Goal: Task Accomplishment & Management: Manage account settings

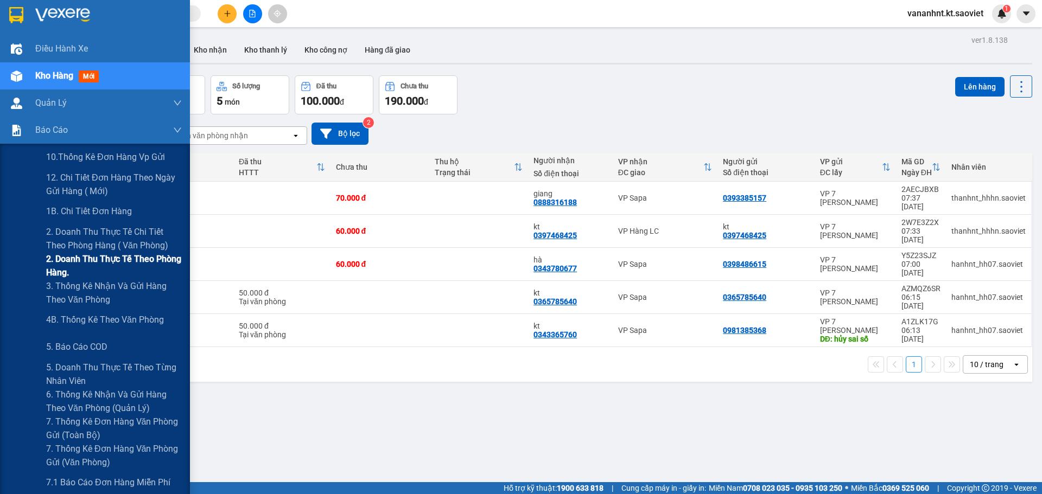
click at [81, 257] on span "2. Doanh thu thực tế theo phòng hàng." at bounding box center [114, 265] width 136 height 27
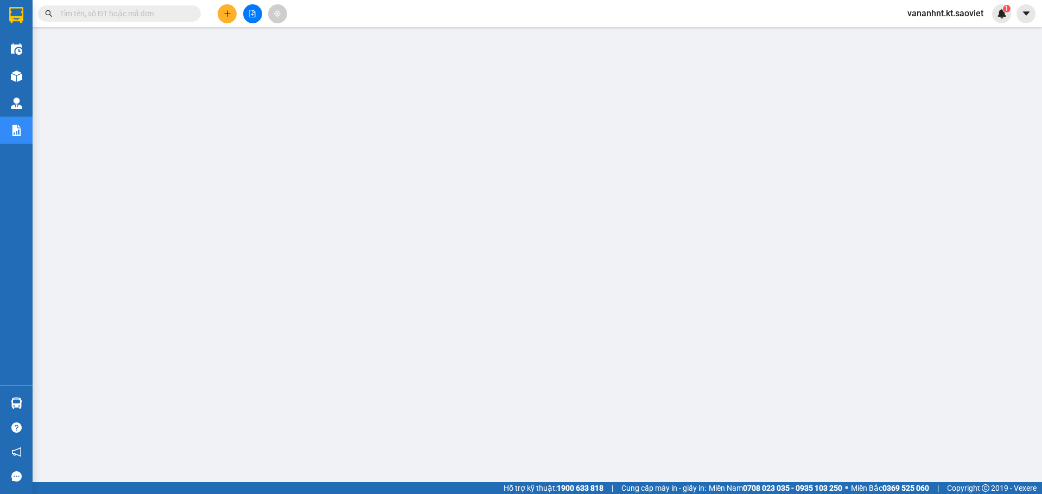
click at [92, 10] on input "text" at bounding box center [124, 14] width 128 height 12
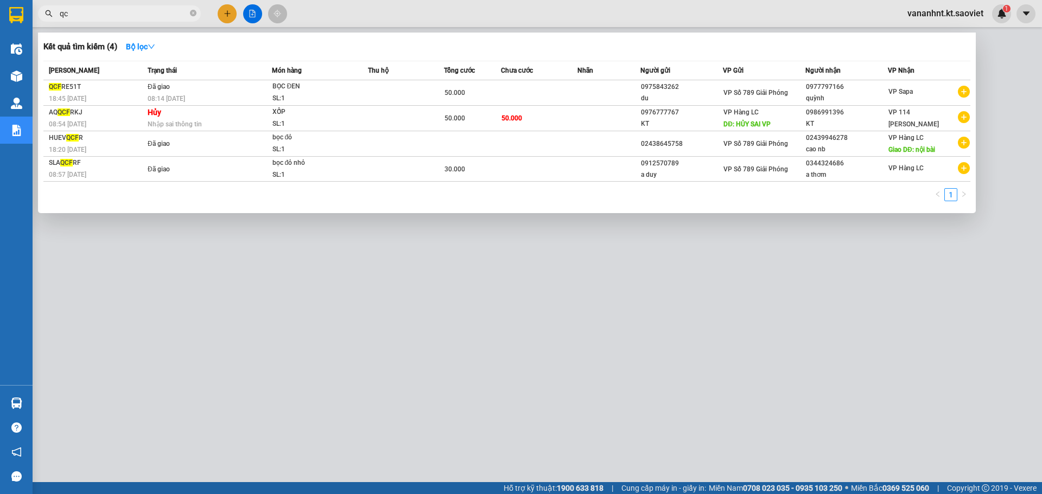
type input "q"
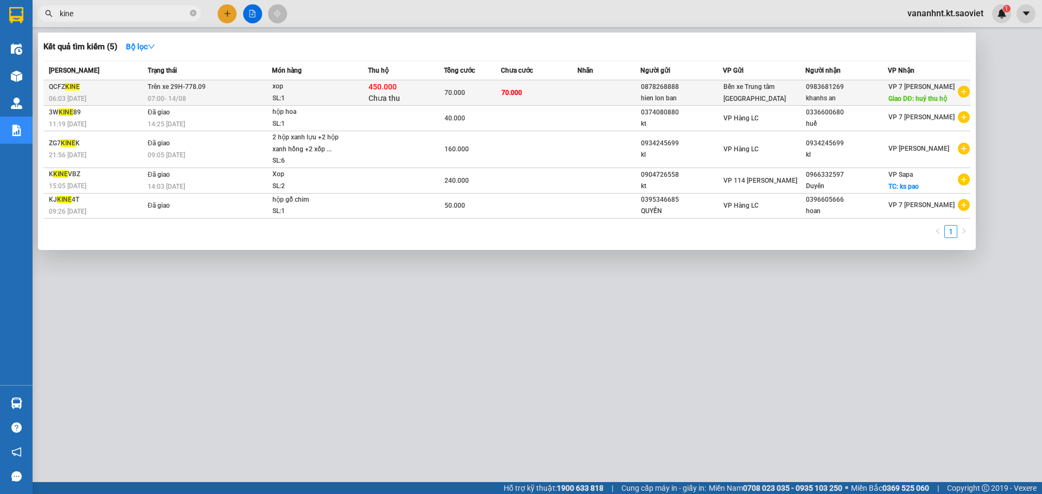
type input "kine"
click at [430, 98] on div "450.000 Chưa thu" at bounding box center [405, 92] width 75 height 23
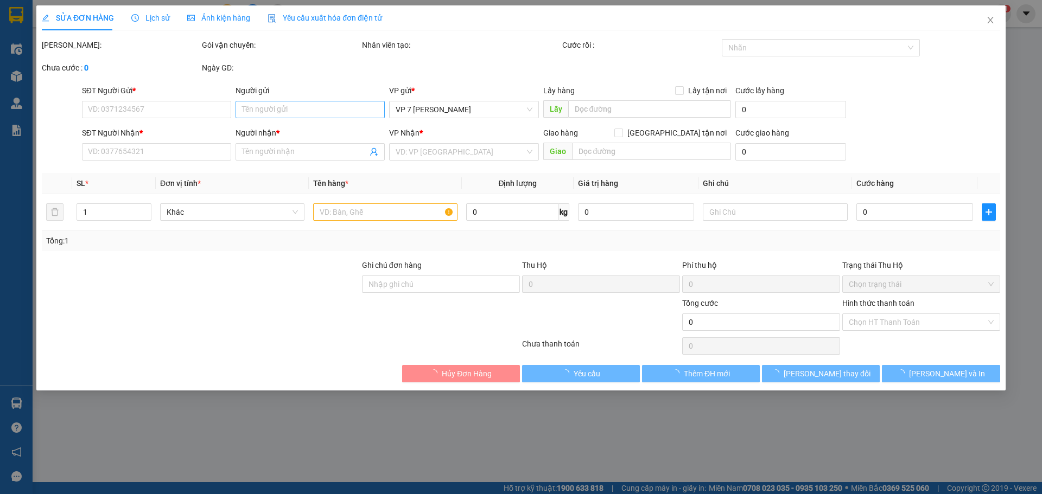
type input "0878268888"
type input "hien lon ban"
type input "0983681269"
type input "khanhs an"
type input "huỷ thu hộ"
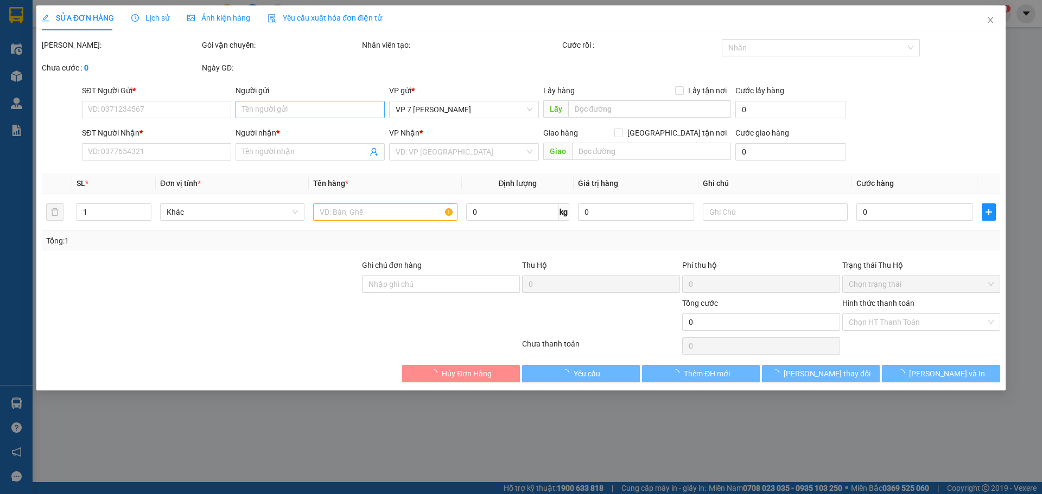
type input "70.000"
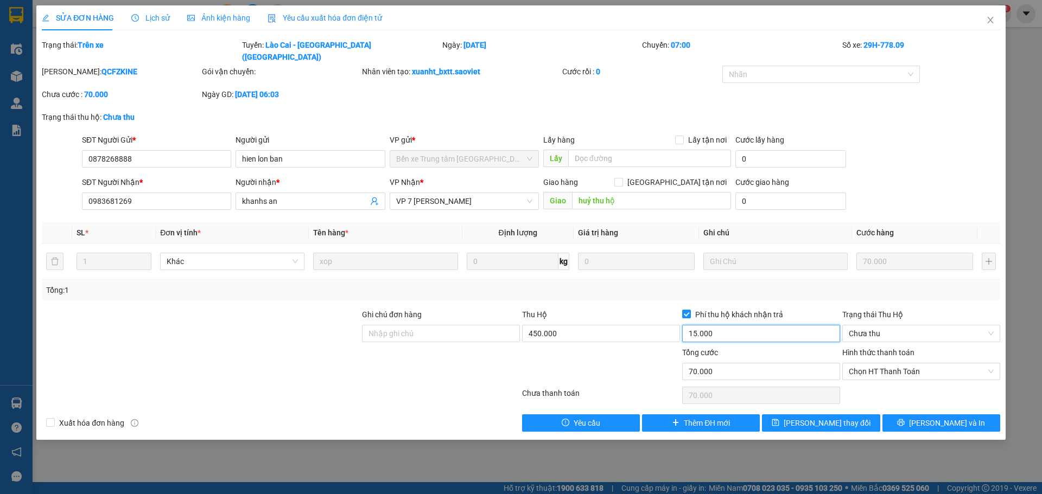
click at [698, 325] on input "15.000" at bounding box center [761, 333] width 158 height 17
type input "0"
click at [641, 329] on input "450.000" at bounding box center [601, 333] width 158 height 17
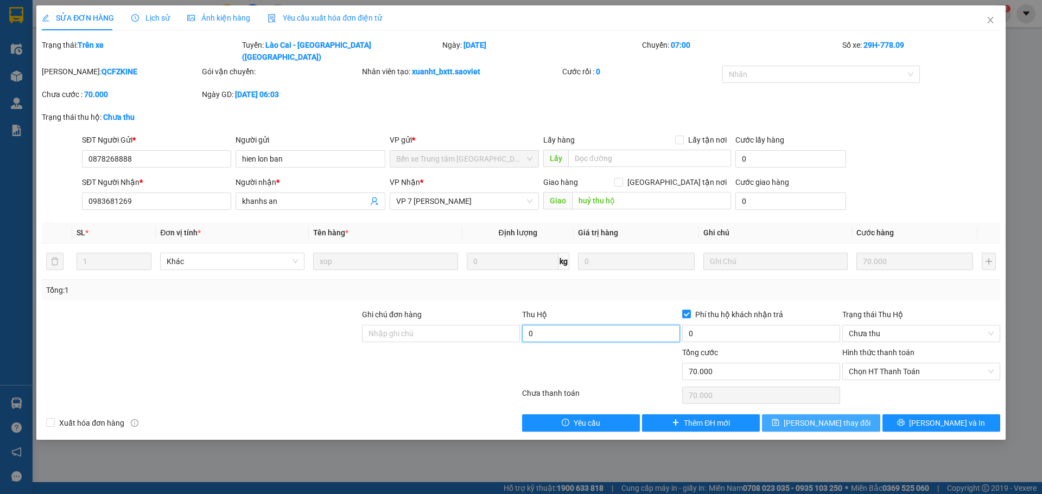
type input "0"
click at [779, 419] on icon "save" at bounding box center [775, 423] width 8 height 8
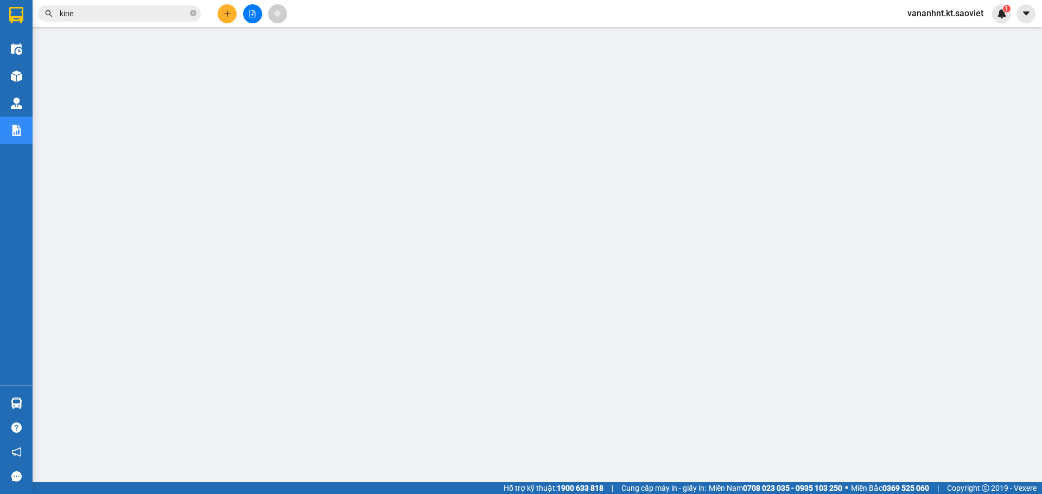
click at [70, 18] on input "kine" at bounding box center [124, 14] width 128 height 12
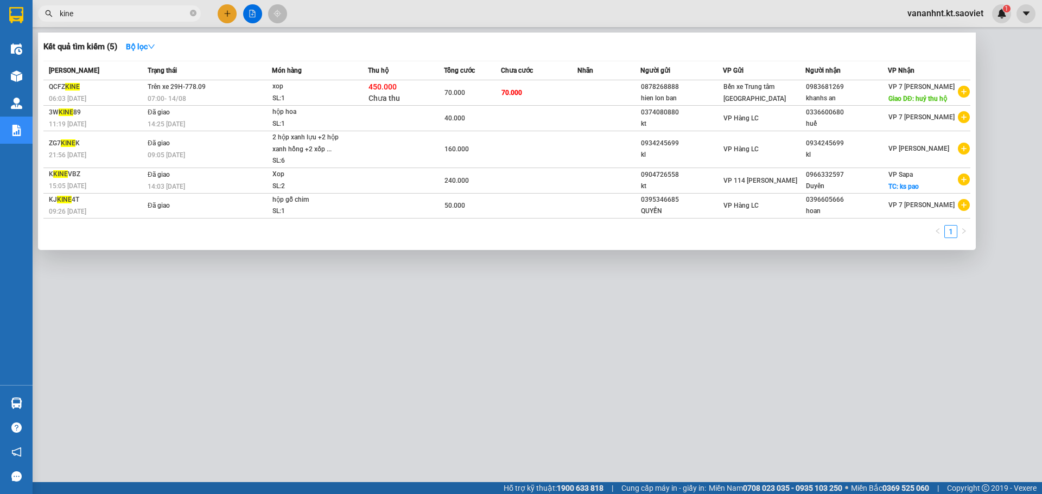
click at [70, 18] on input "kine" at bounding box center [124, 14] width 128 height 12
paste input "M5XUBE41"
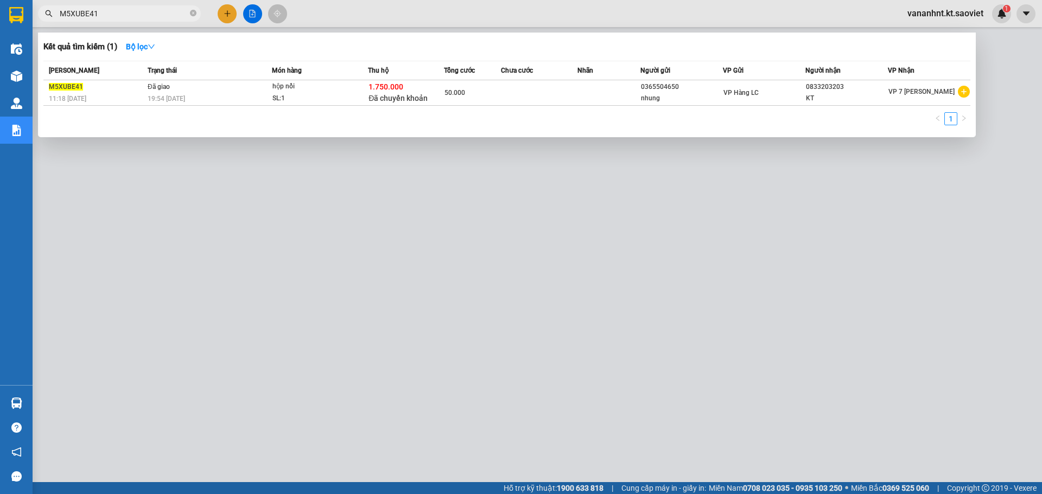
click at [152, 193] on div at bounding box center [521, 247] width 1042 height 494
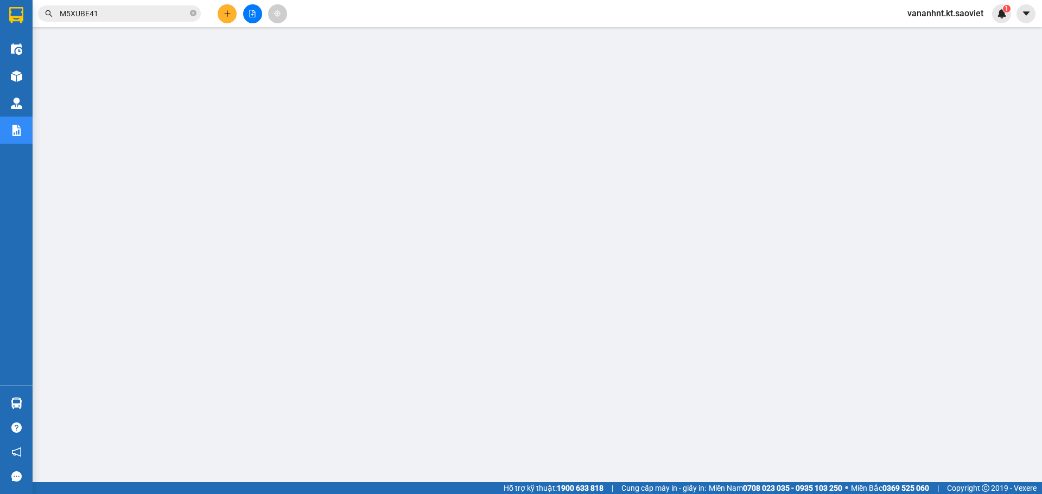
click at [71, 8] on input "M5XUBE41" at bounding box center [124, 14] width 128 height 12
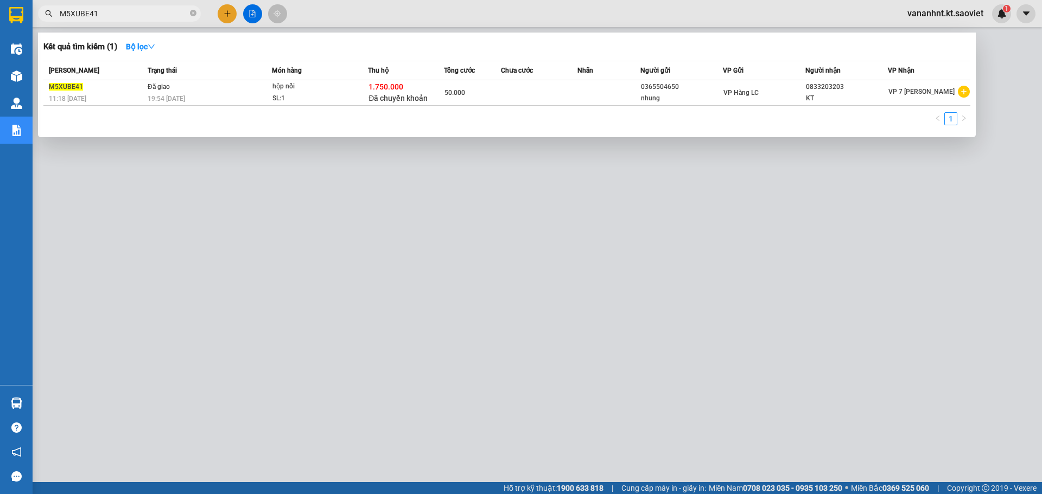
click at [71, 8] on input "M5XUBE41" at bounding box center [124, 14] width 128 height 12
paste input "53WLHZZ9"
click at [354, 303] on div at bounding box center [521, 247] width 1042 height 494
click at [81, 6] on span "53WLHZZ9" at bounding box center [119, 13] width 163 height 16
click at [80, 21] on span "53WLHZZ9" at bounding box center [119, 13] width 163 height 16
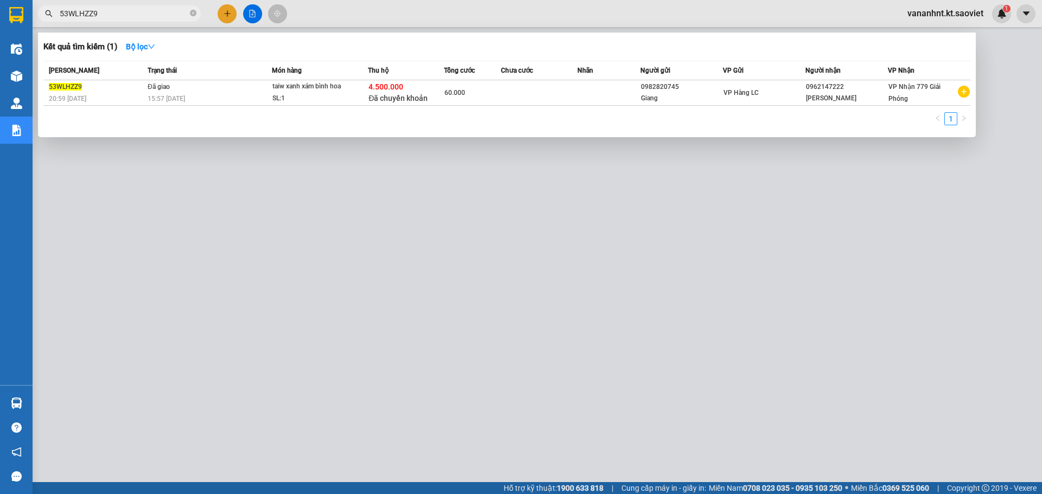
click at [84, 17] on input "53WLHZZ9" at bounding box center [124, 14] width 128 height 12
paste input "K3AD1EYZ"
click at [353, 282] on div at bounding box center [521, 247] width 1042 height 494
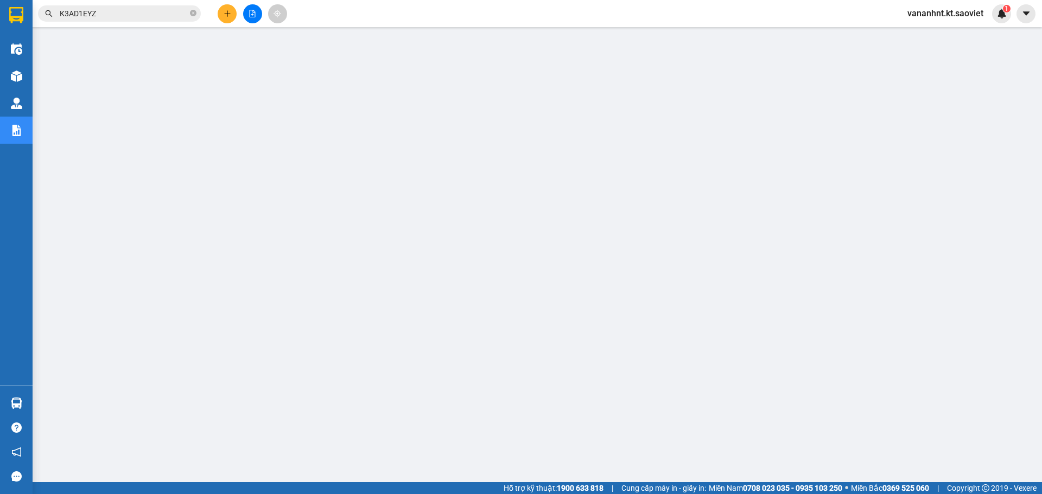
click at [77, 17] on input "K3AD1EYZ" at bounding box center [124, 14] width 128 height 12
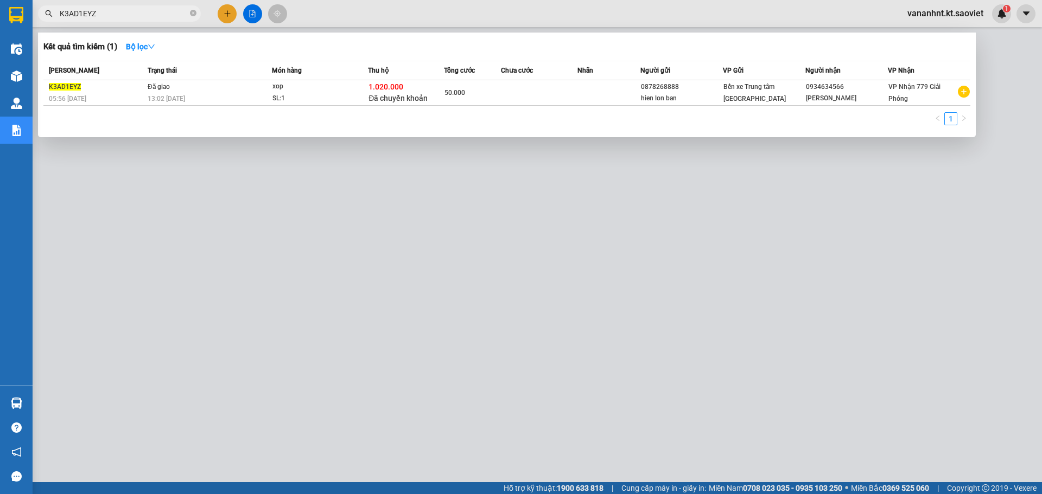
click at [77, 17] on input "K3AD1EYZ" at bounding box center [124, 14] width 128 height 12
paste input "53WLHZZ9"
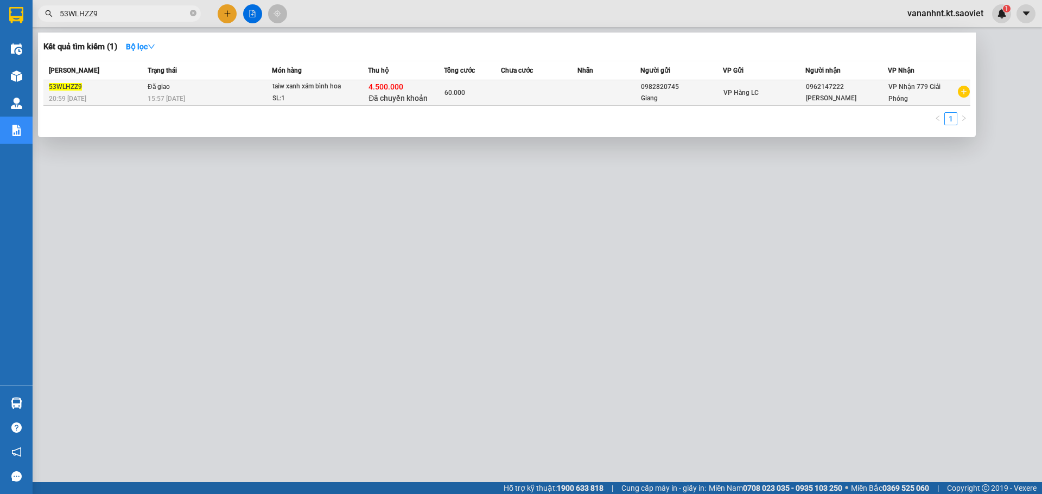
type input "53WLHZZ9"
click at [417, 102] on span "Đã chuyển khoản" at bounding box center [397, 98] width 59 height 9
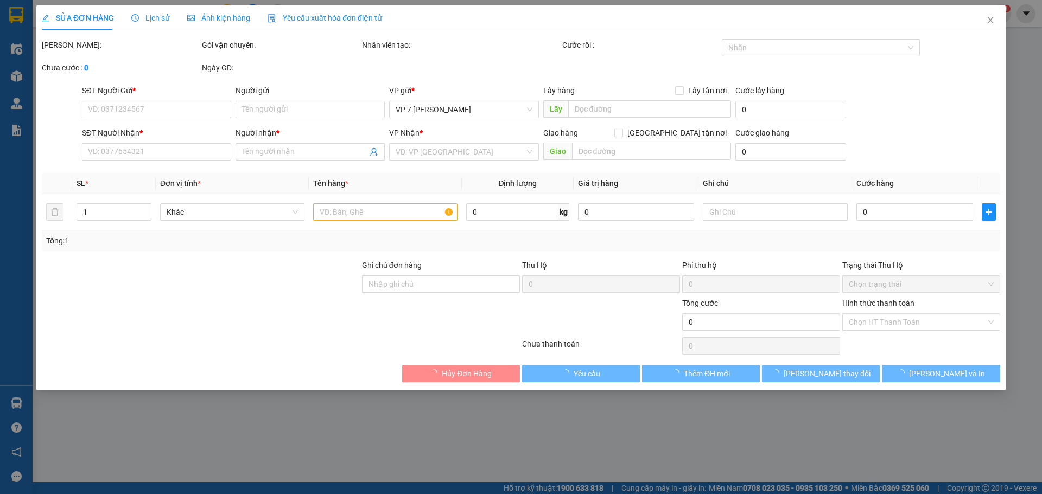
type input "0982820745"
type input "Giang"
type input "0962147222"
type input "[PERSON_NAME]"
type input "4.500.000"
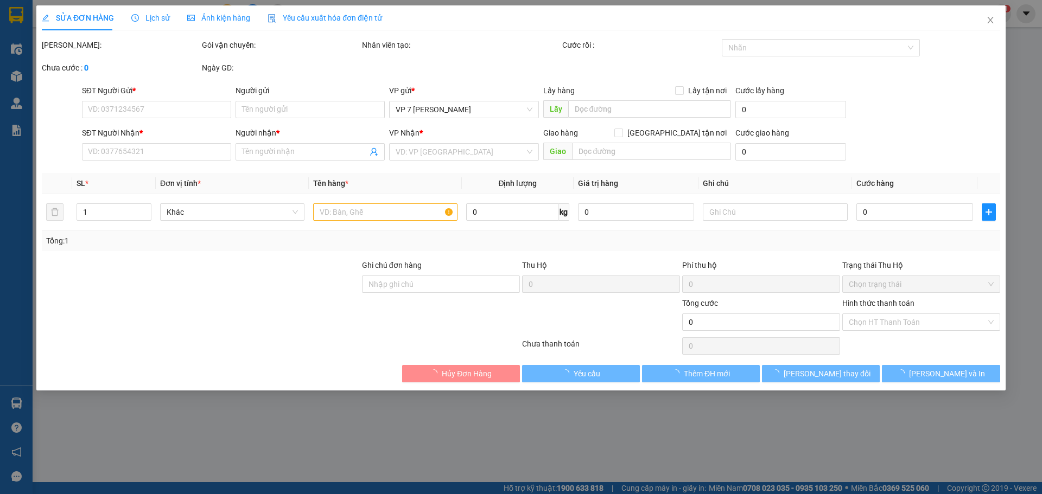
type input "40.000"
type input "60.000"
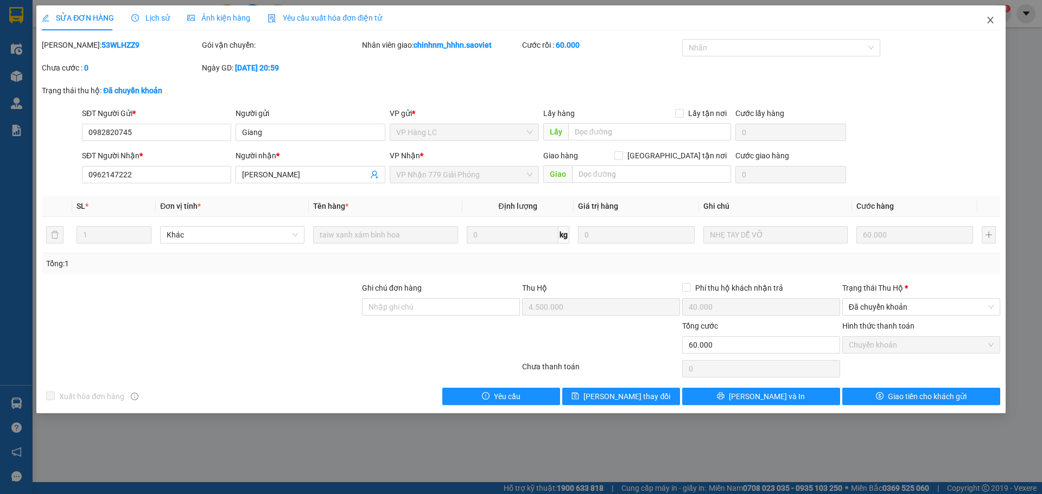
click at [991, 18] on icon "close" at bounding box center [990, 20] width 9 height 9
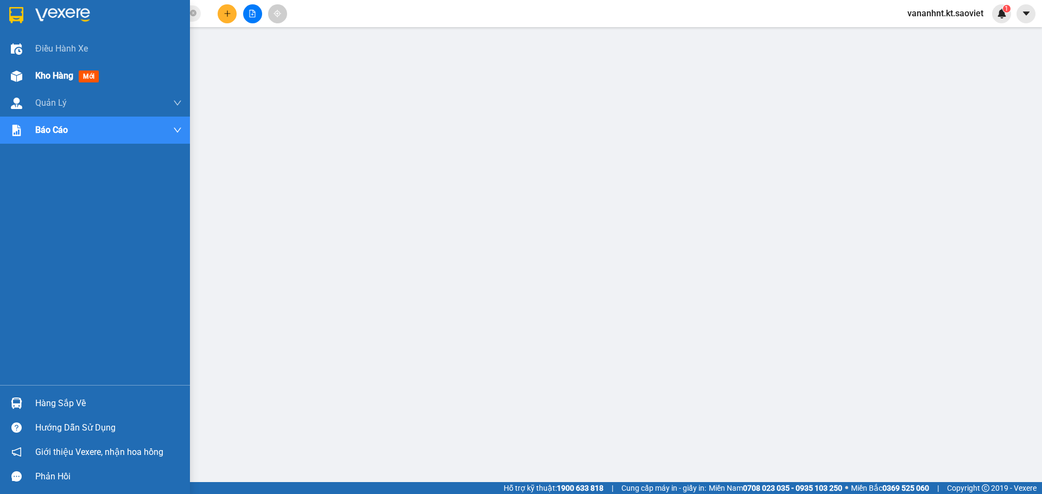
click at [54, 80] on span "Kho hàng" at bounding box center [54, 76] width 38 height 10
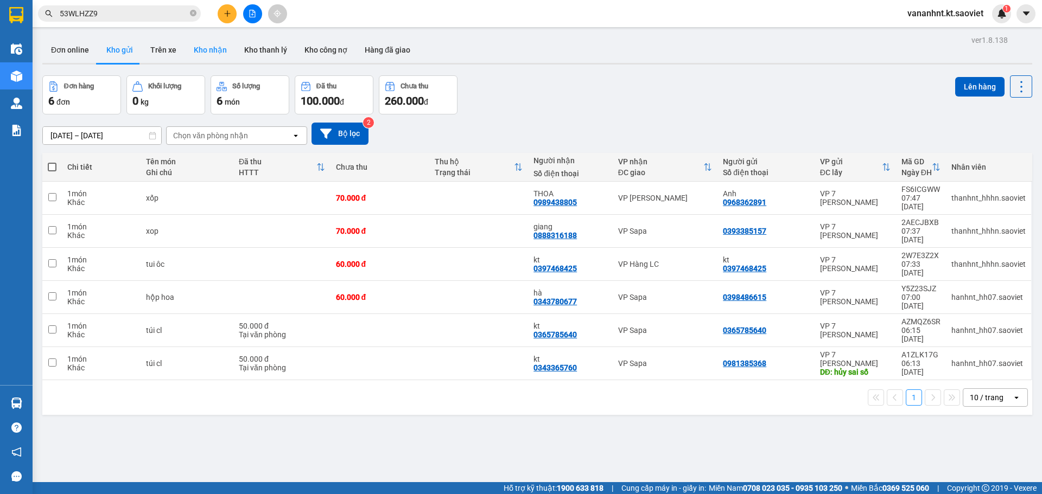
click at [206, 51] on button "Kho nhận" at bounding box center [210, 50] width 50 height 26
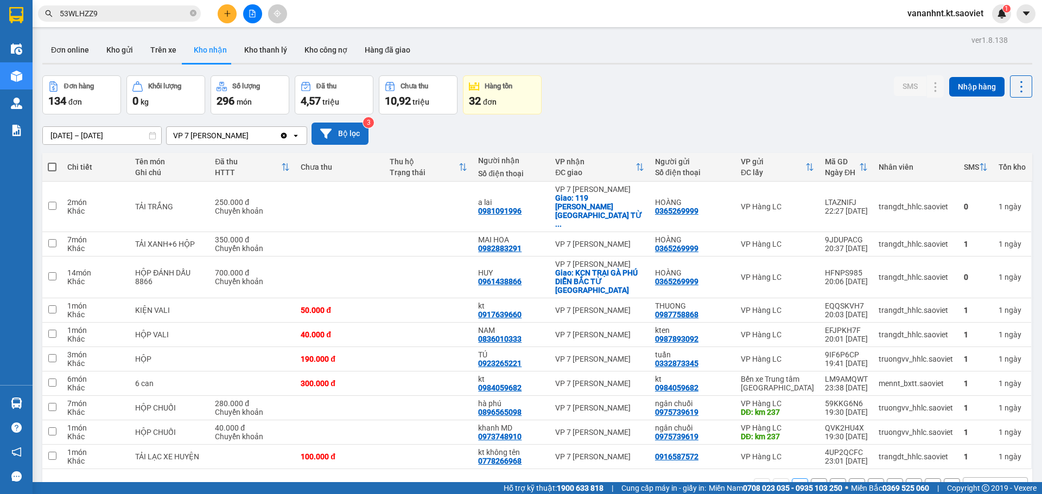
click at [348, 144] on button "Bộ lọc" at bounding box center [339, 134] width 57 height 22
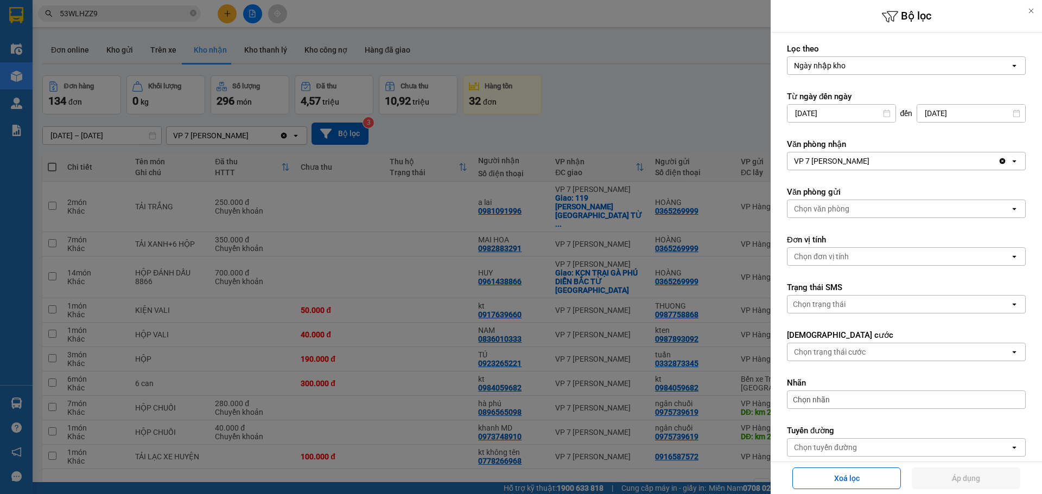
click at [849, 107] on input "[DATE]" at bounding box center [841, 113] width 108 height 17
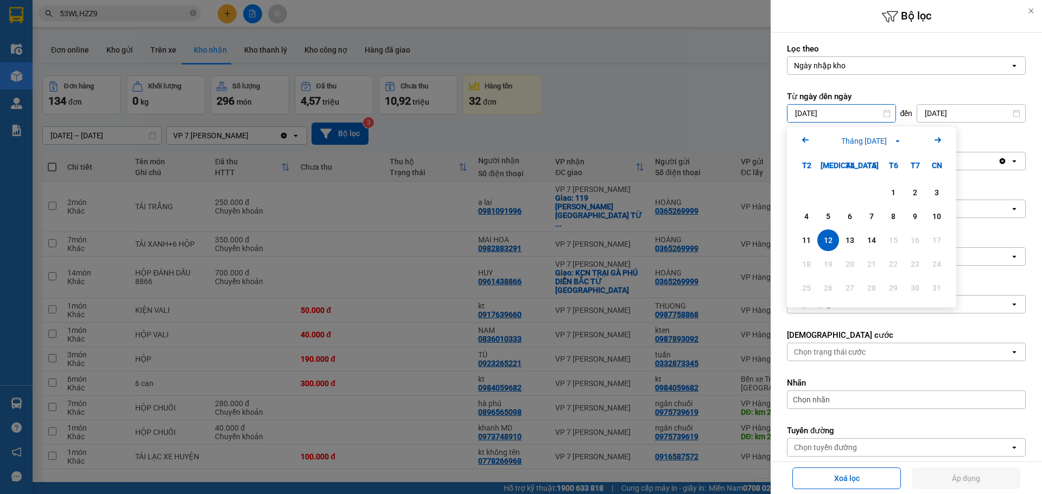
click at [810, 142] on icon "Arrow Left" at bounding box center [804, 139] width 13 height 13
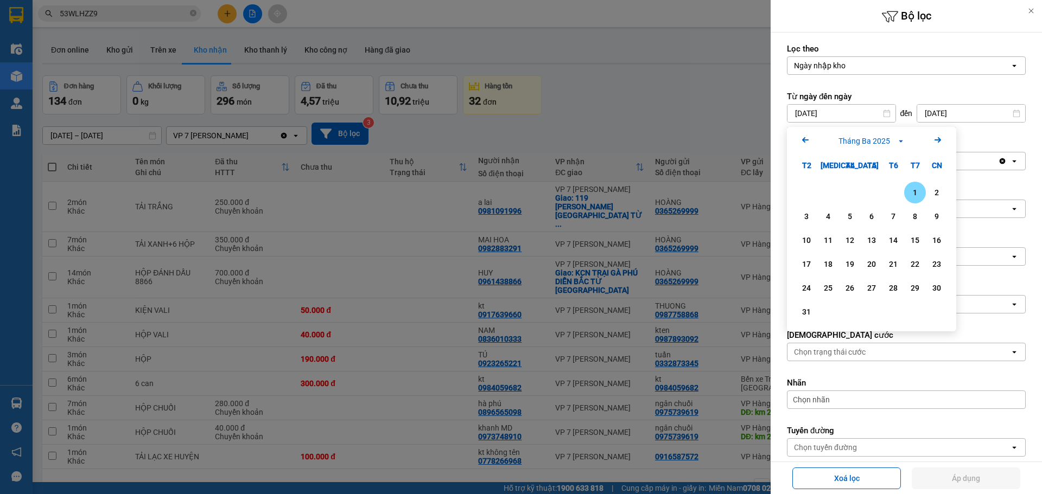
click at [810, 142] on icon "Arrow Left" at bounding box center [804, 139] width 13 height 13
click at [849, 195] on div "1" at bounding box center [849, 192] width 15 height 13
type input "[DATE]"
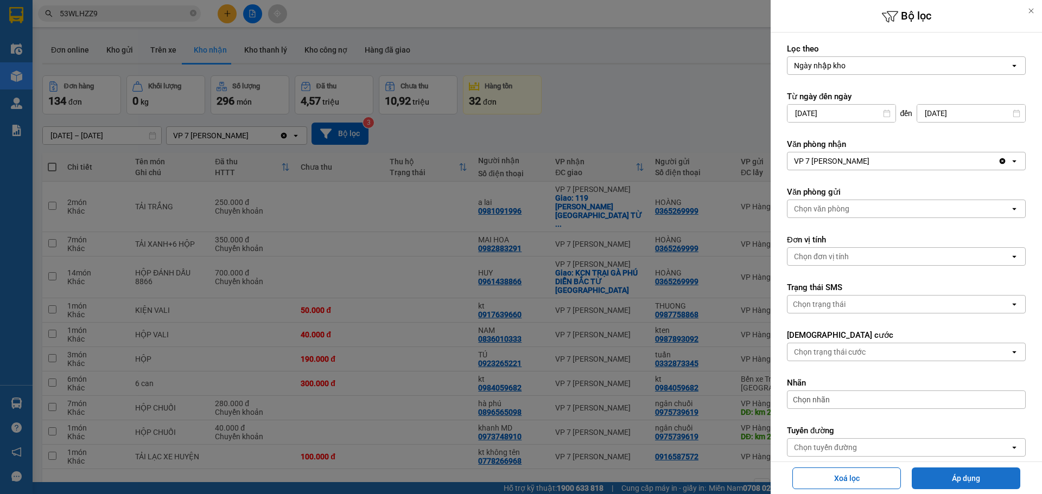
drag, startPoint x: 951, startPoint y: 476, endPoint x: 949, endPoint y: 468, distance: 8.3
click at [951, 476] on button "Áp dụng" at bounding box center [965, 479] width 108 height 22
type input "[DATE] – [DATE]"
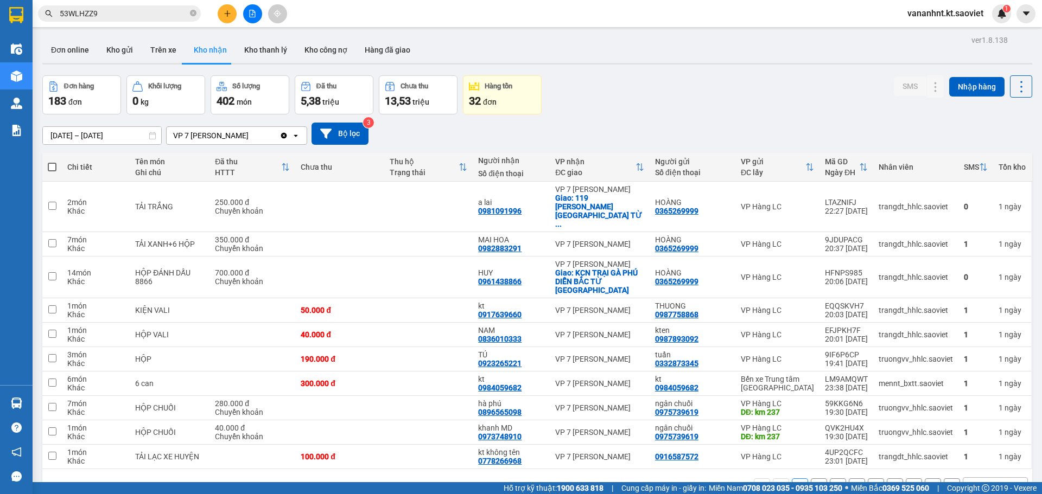
click at [985, 478] on div "10 / trang" at bounding box center [987, 486] width 49 height 17
click at [989, 436] on span "100 / trang" at bounding box center [982, 436] width 39 height 11
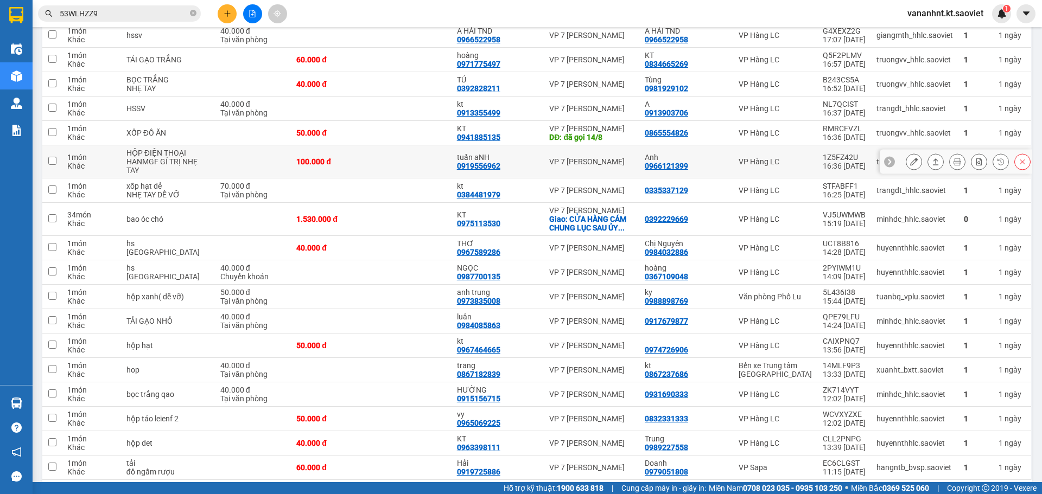
scroll to position [2315, 0]
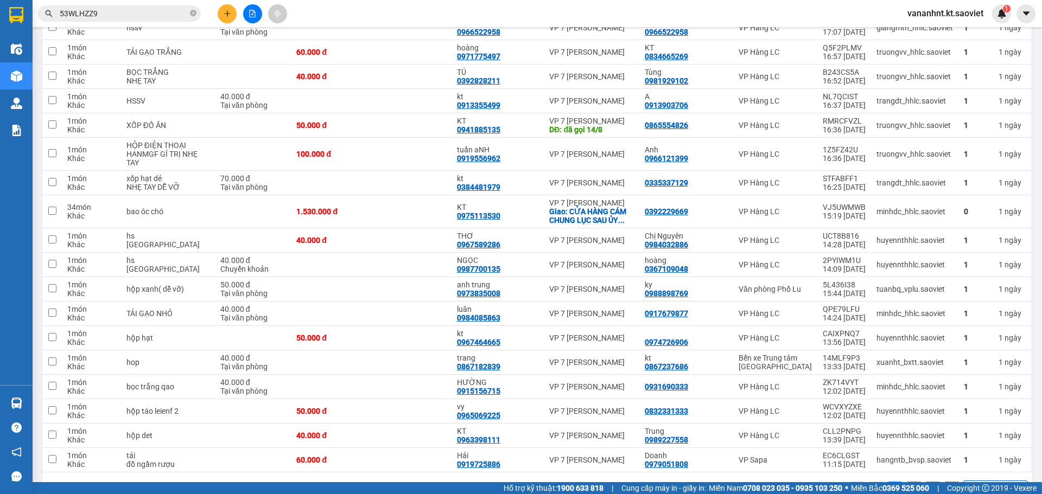
click at [906, 482] on button "2" at bounding box center [913, 490] width 16 height 16
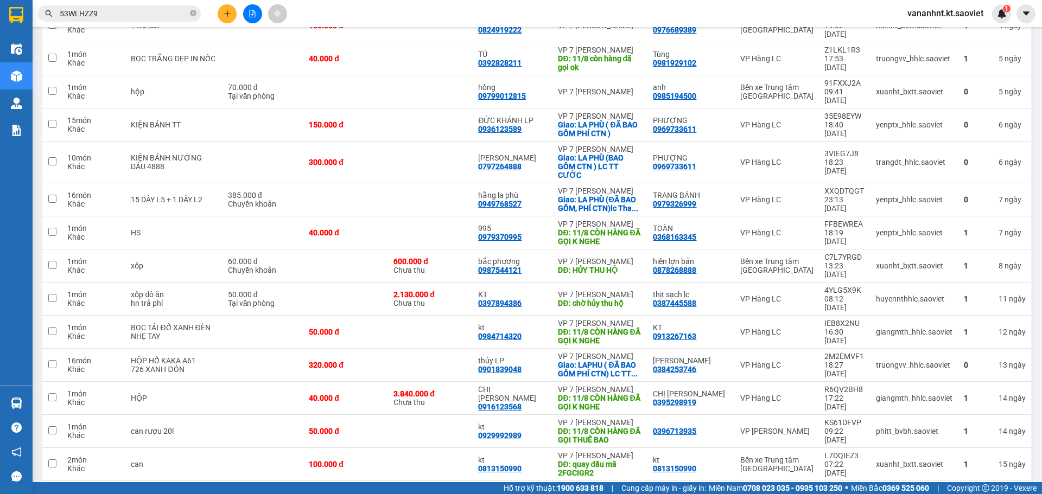
scroll to position [1612, 0]
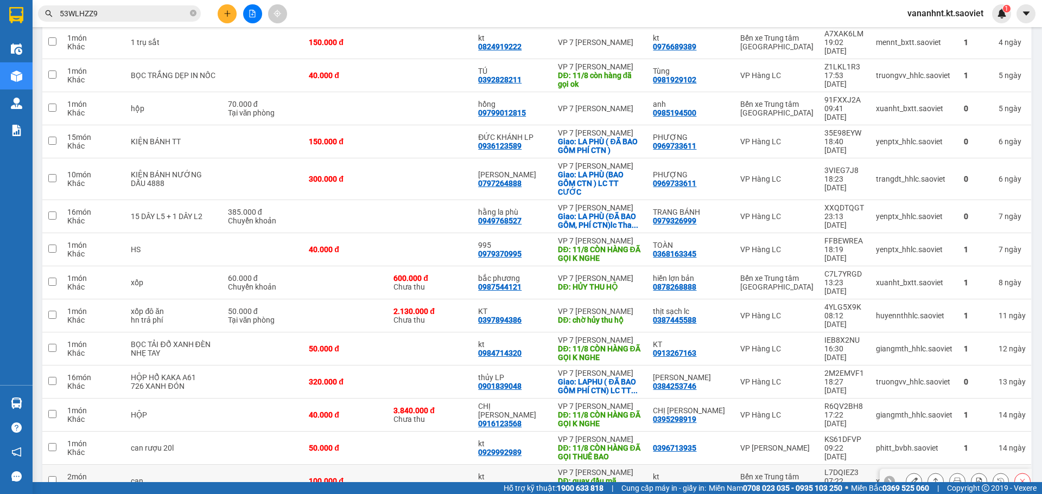
click at [579, 477] on div "DĐ: quay đầu mã 2FGCIGR2" at bounding box center [600, 485] width 84 height 17
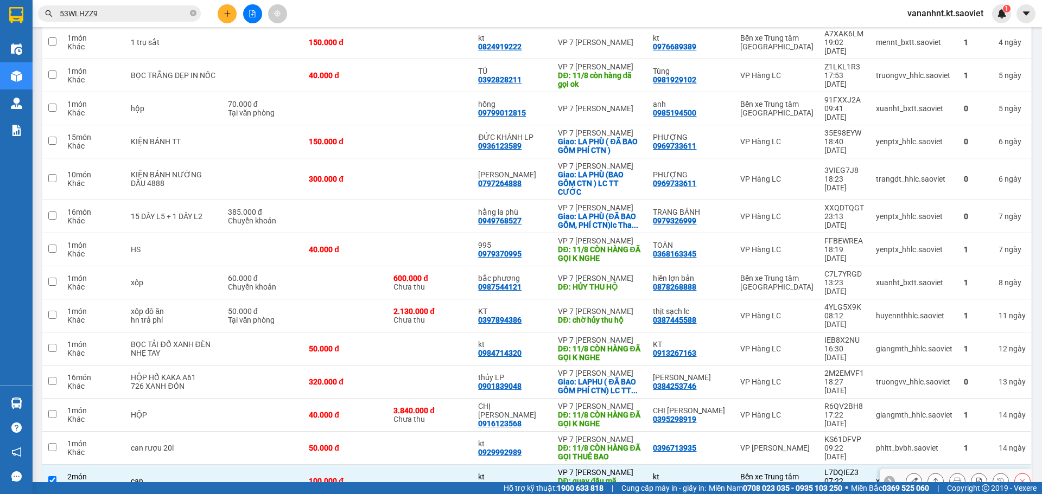
click at [579, 477] on div "DĐ: quay đầu mã 2FGCIGR2" at bounding box center [600, 485] width 84 height 17
checkbox input "false"
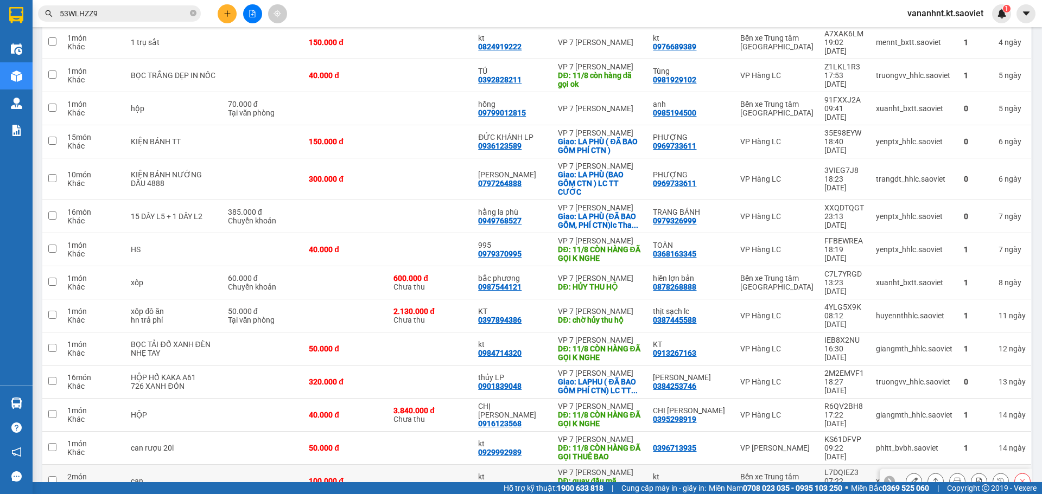
copy div "2FGCIGR2"
click at [1018, 477] on icon at bounding box center [1022, 481] width 8 height 8
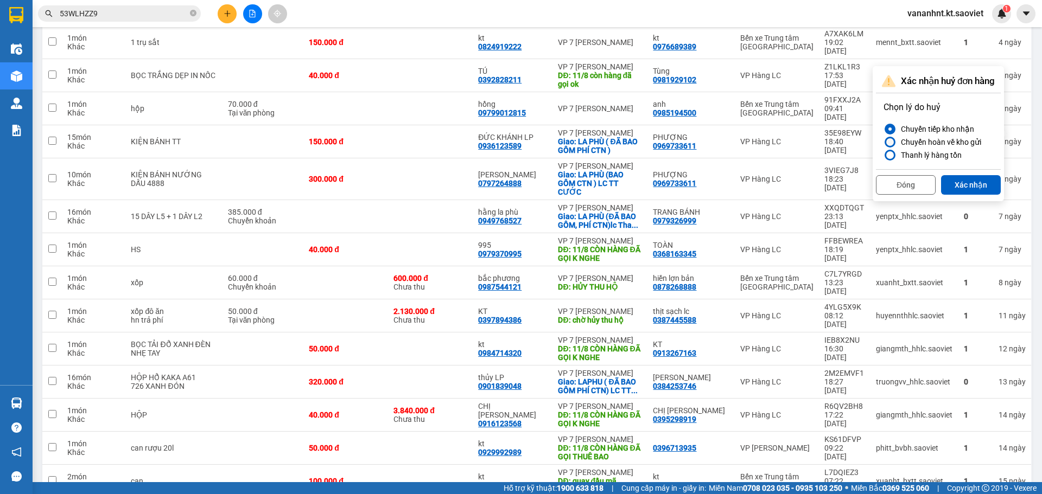
click at [943, 143] on div "Chuyển hoàn về kho gửi" at bounding box center [938, 142] width 85 height 13
click at [883, 142] on input "Chuyển hoàn về kho gửi" at bounding box center [883, 142] width 0 height 0
click at [961, 185] on button "Xác nhận" at bounding box center [971, 185] width 60 height 20
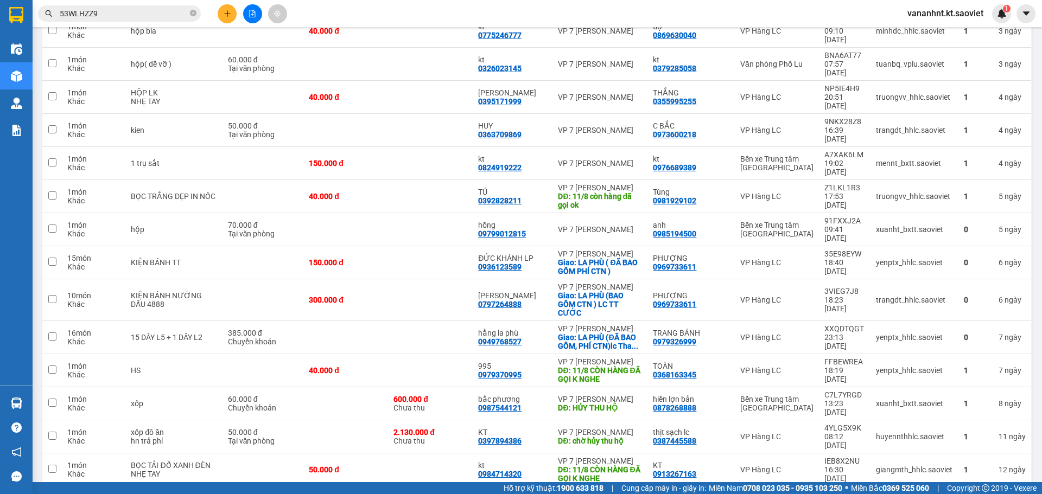
scroll to position [1403, 0]
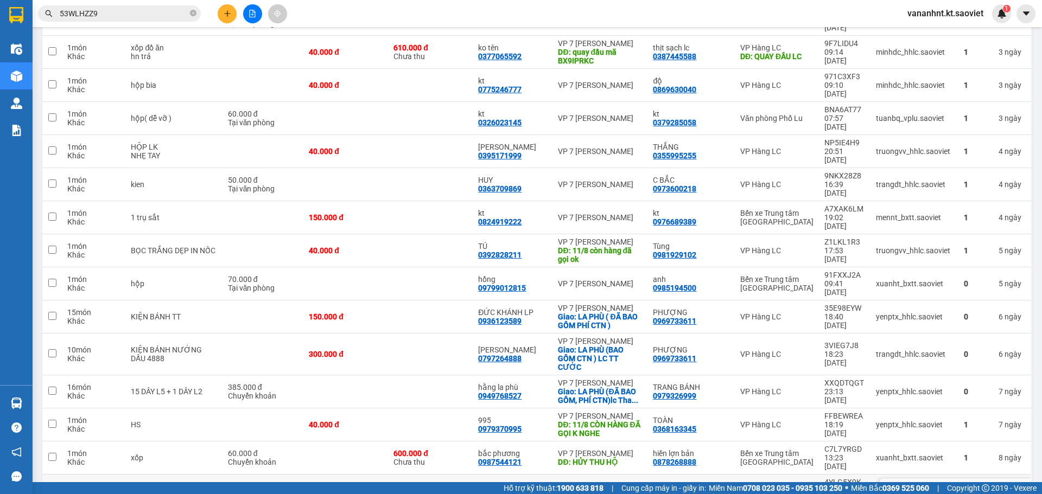
click at [824, 478] on div "4YLG5X9K" at bounding box center [844, 482] width 41 height 9
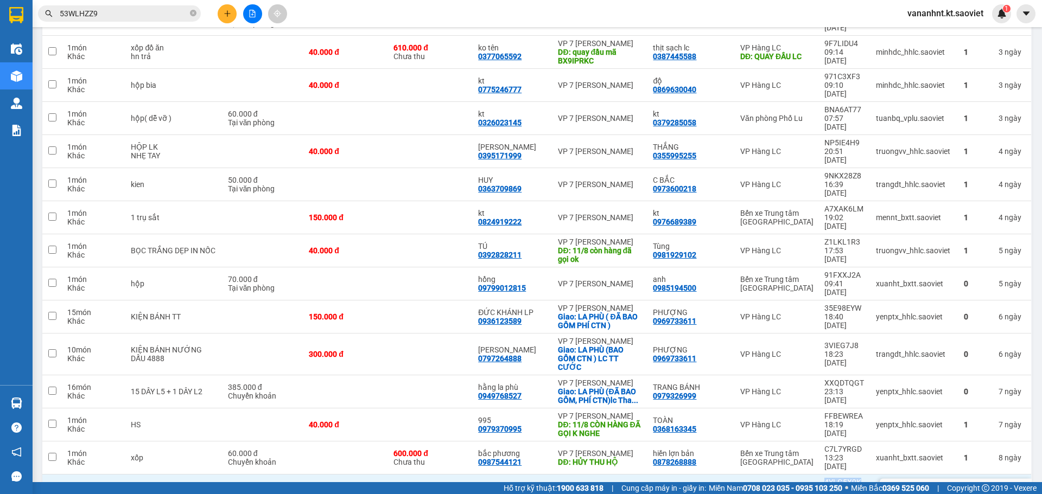
click at [824, 478] on div "4YLG5X9K" at bounding box center [844, 482] width 41 height 9
checkbox input "false"
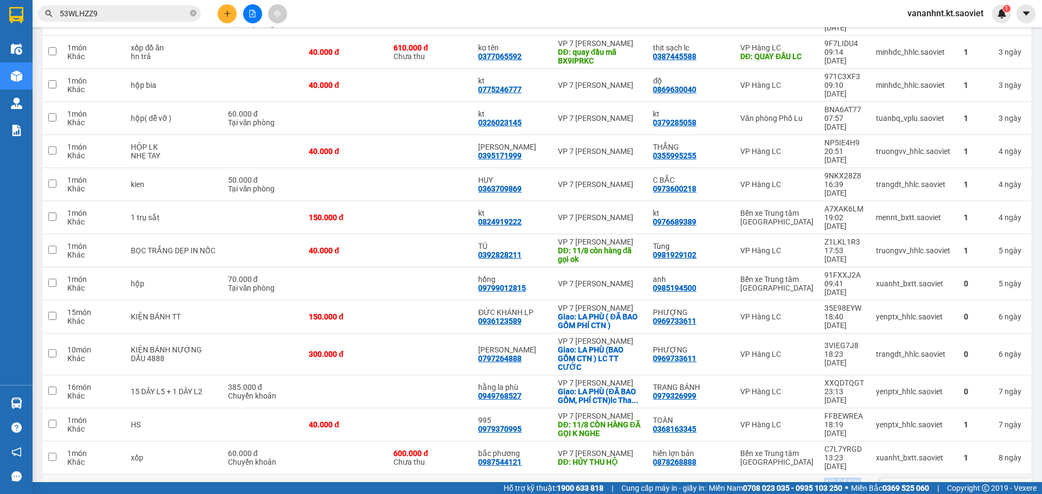
copy div "4YLG5X9K"
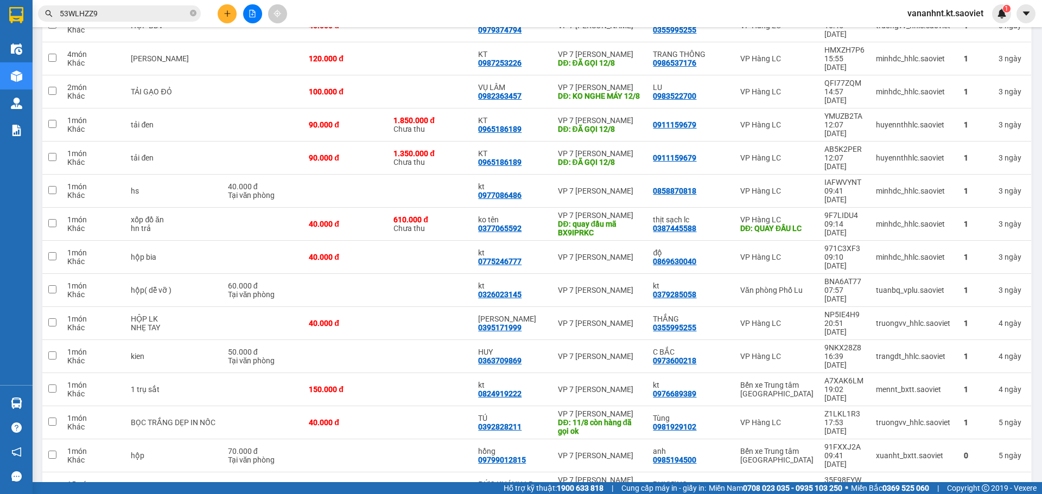
scroll to position [1132, 0]
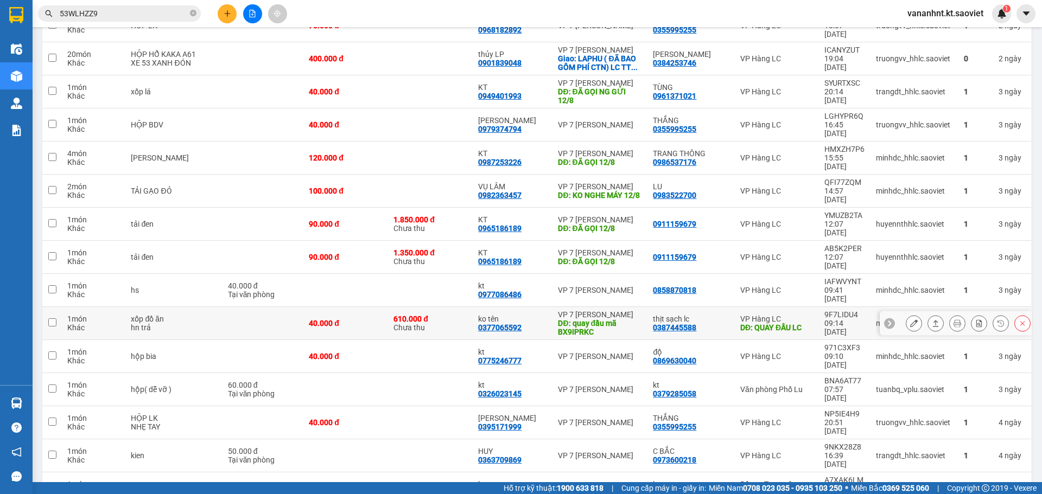
click at [567, 319] on div "DĐ: quay đầu mã BX9IPRKC" at bounding box center [600, 327] width 84 height 17
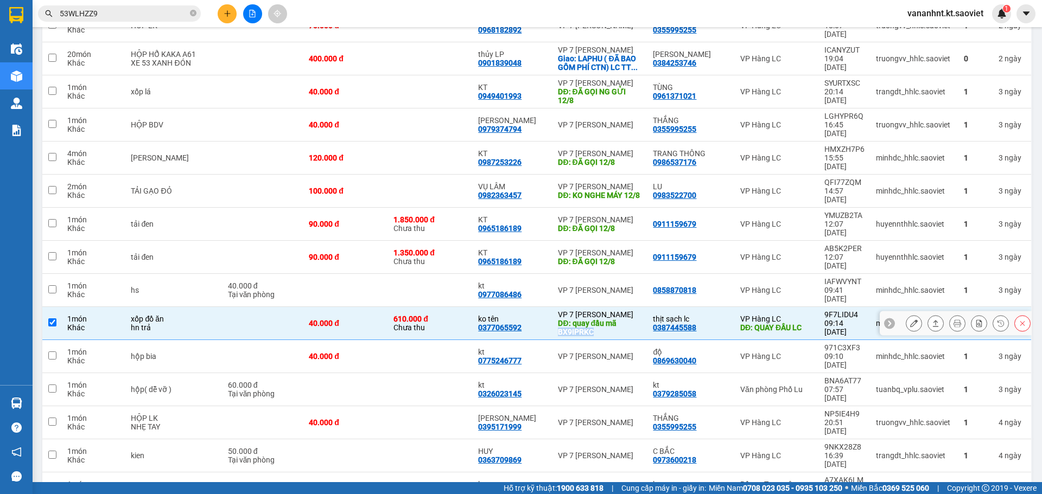
click at [567, 319] on div "DĐ: quay đầu mã BX9IPRKC" at bounding box center [600, 327] width 84 height 17
checkbox input "false"
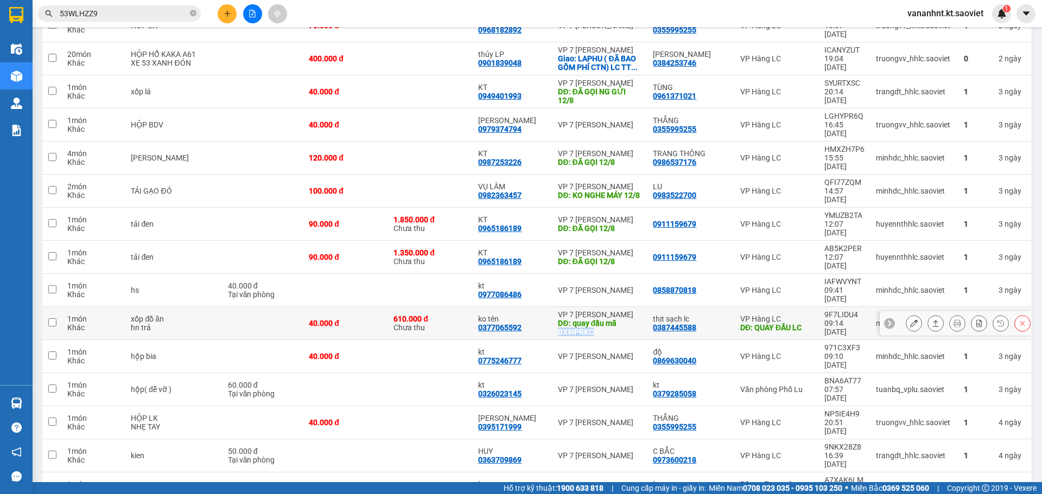
copy div "BX9IPRKC"
click at [1014, 314] on button at bounding box center [1021, 323] width 15 height 19
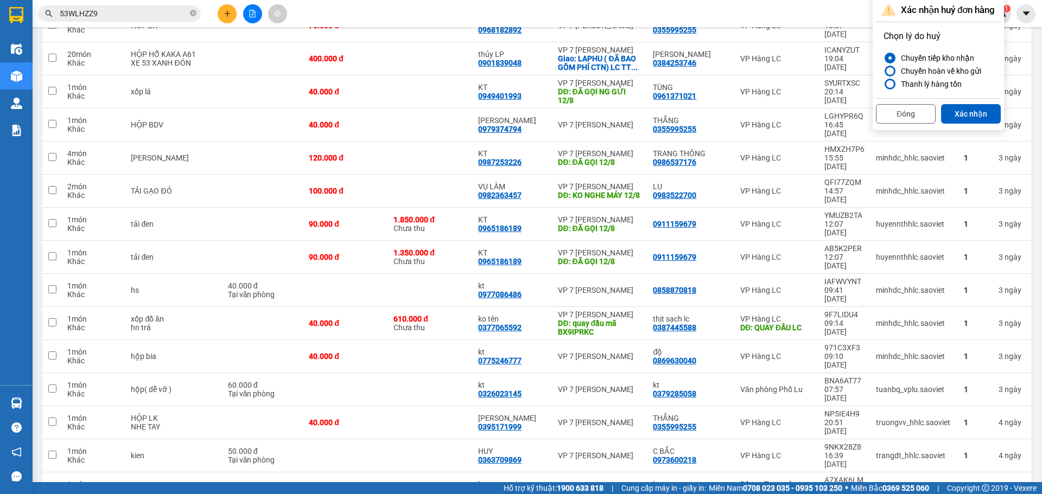
click at [932, 73] on div "Chuyển hoàn về kho gửi" at bounding box center [938, 71] width 85 height 13
click at [883, 71] on input "Chuyển hoàn về kho gửi" at bounding box center [883, 71] width 0 height 0
drag, startPoint x: 972, startPoint y: 111, endPoint x: 905, endPoint y: 135, distance: 70.7
click at [972, 112] on button "Xác nhận" at bounding box center [971, 114] width 60 height 20
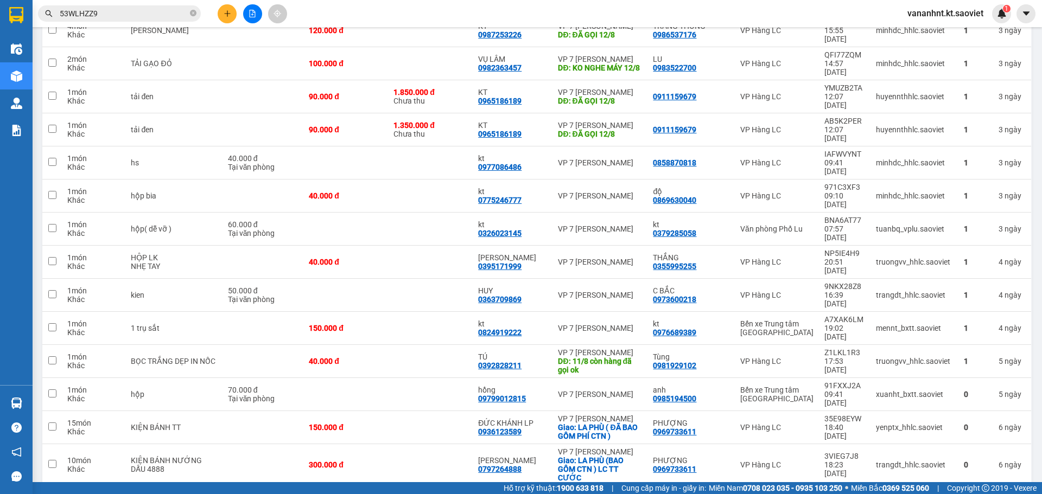
scroll to position [0, 0]
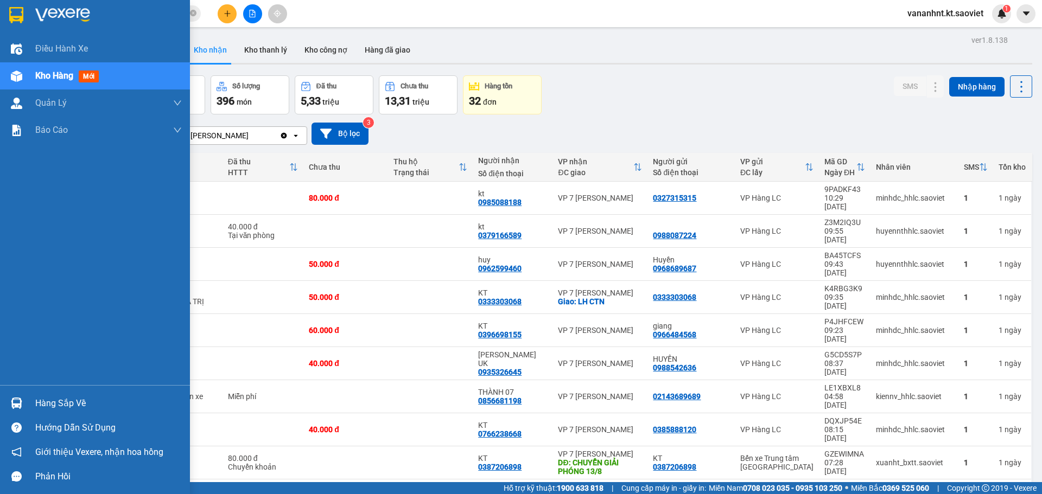
click at [54, 75] on span "Kho hàng" at bounding box center [54, 76] width 38 height 10
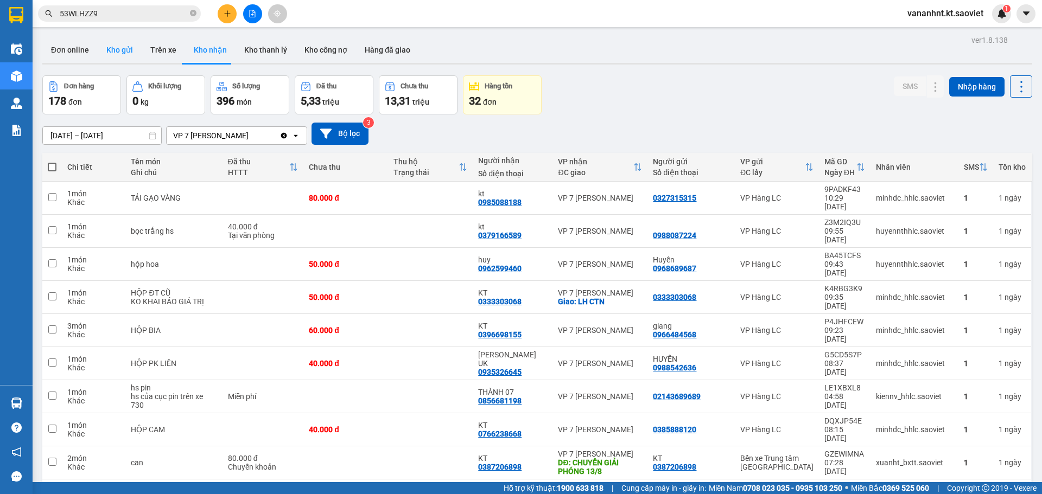
click at [105, 52] on button "Kho gửi" at bounding box center [120, 50] width 44 height 26
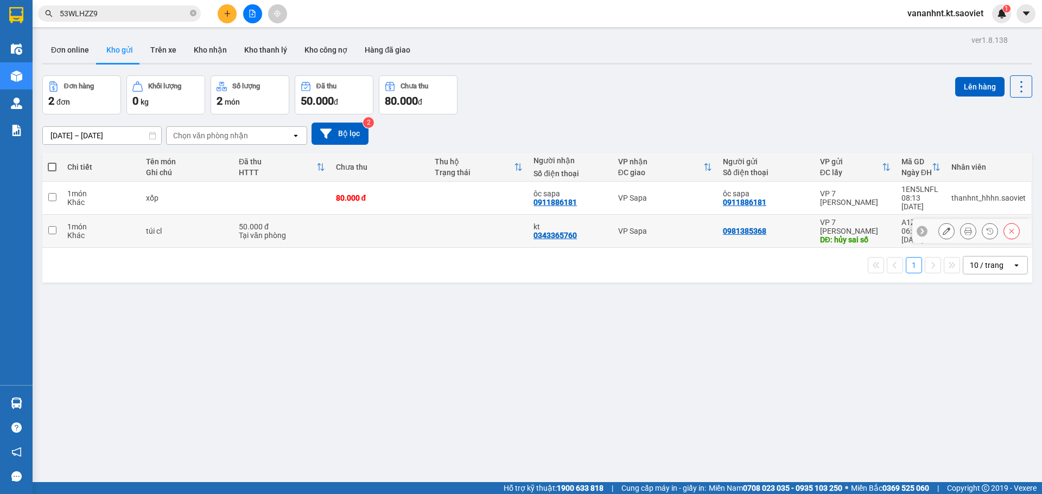
click at [1004, 230] on button at bounding box center [1011, 231] width 15 height 19
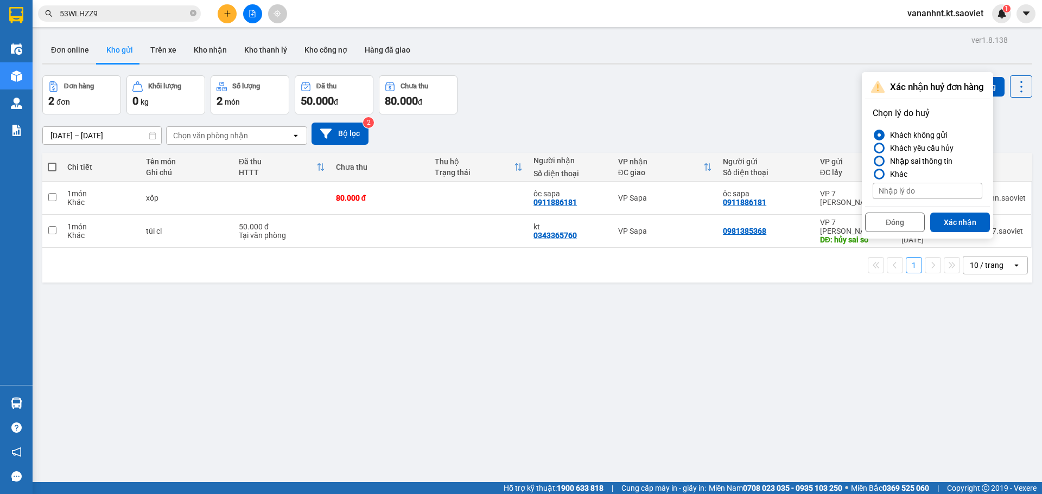
click at [935, 160] on div "Nhập sai thông tin" at bounding box center [918, 161] width 67 height 13
click at [872, 161] on input "Nhập sai thông tin" at bounding box center [872, 161] width 0 height 0
click at [958, 222] on button "Xác nhận" at bounding box center [960, 223] width 60 height 20
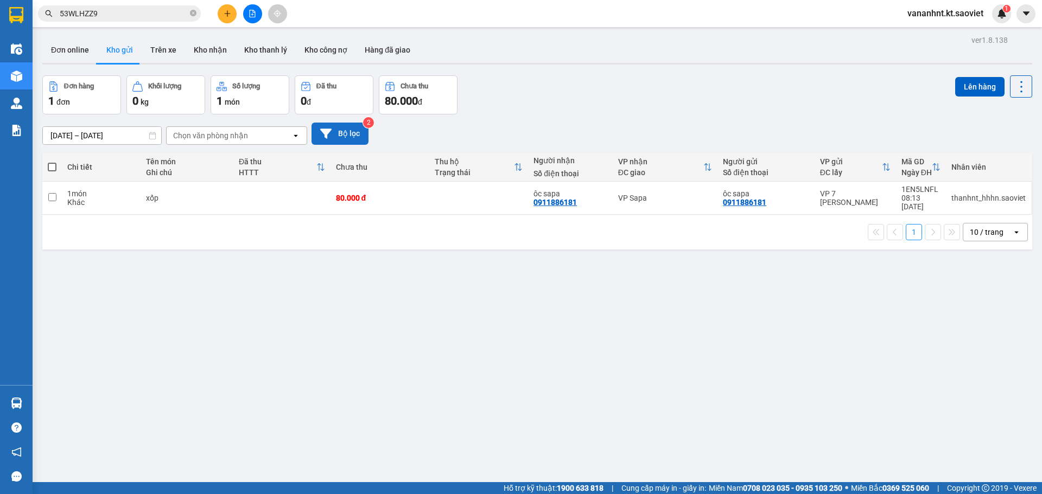
click at [356, 131] on button "Bộ lọc" at bounding box center [339, 134] width 57 height 22
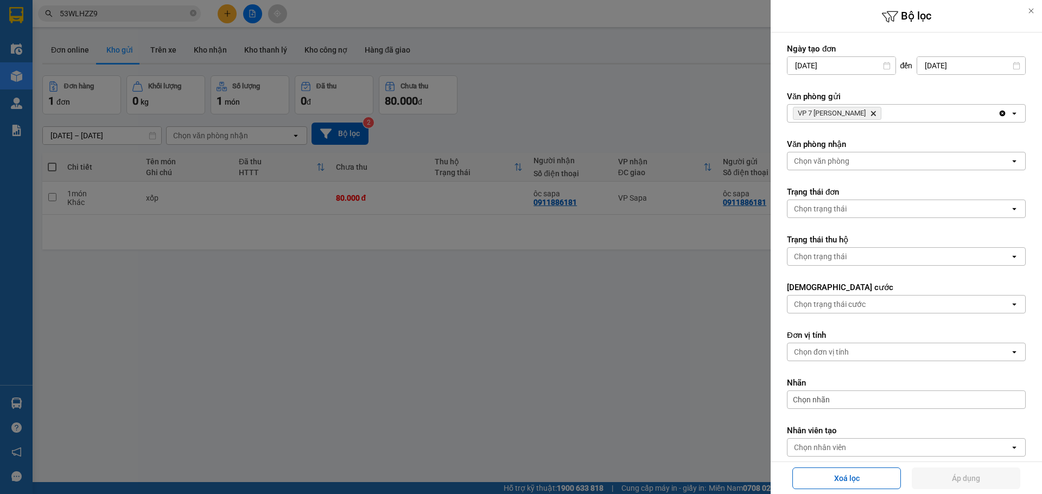
click at [590, 107] on div at bounding box center [521, 247] width 1042 height 494
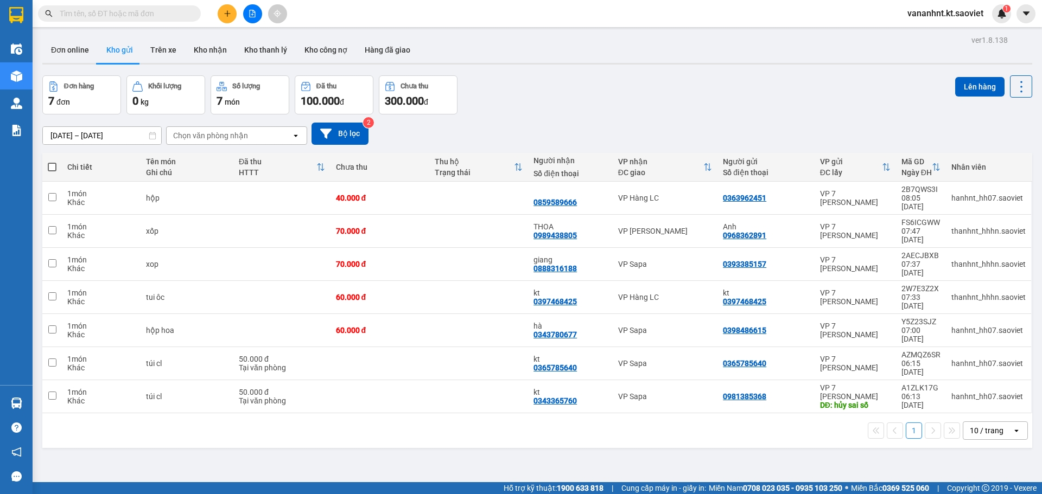
paste input "2FGCIGR2"
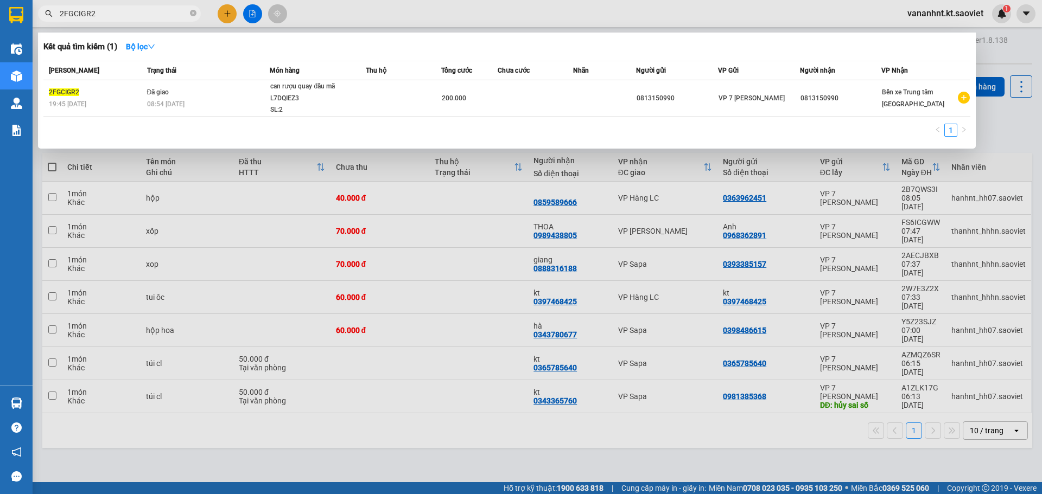
click at [69, 10] on input "2FGCIGR2" at bounding box center [124, 14] width 128 height 12
paste input "BX9IPRKC"
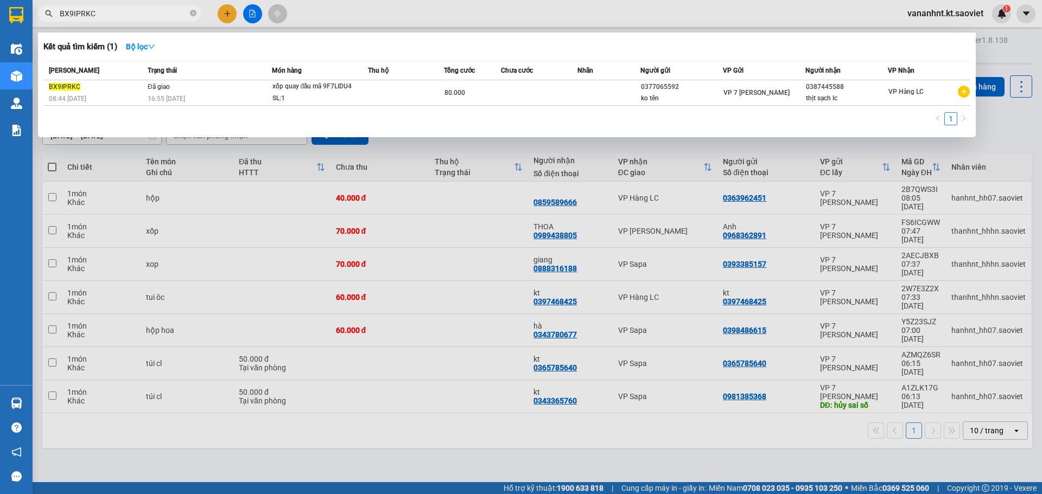
type input "BX9IPRKC"
